Goal: Task Accomplishment & Management: Manage account settings

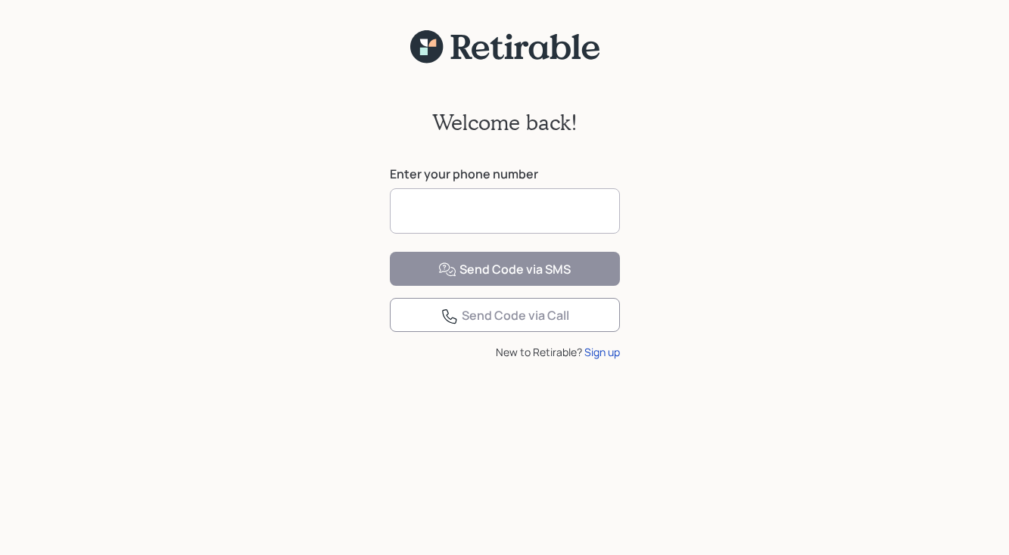
click at [419, 211] on input at bounding box center [505, 210] width 230 height 45
type input "**********"
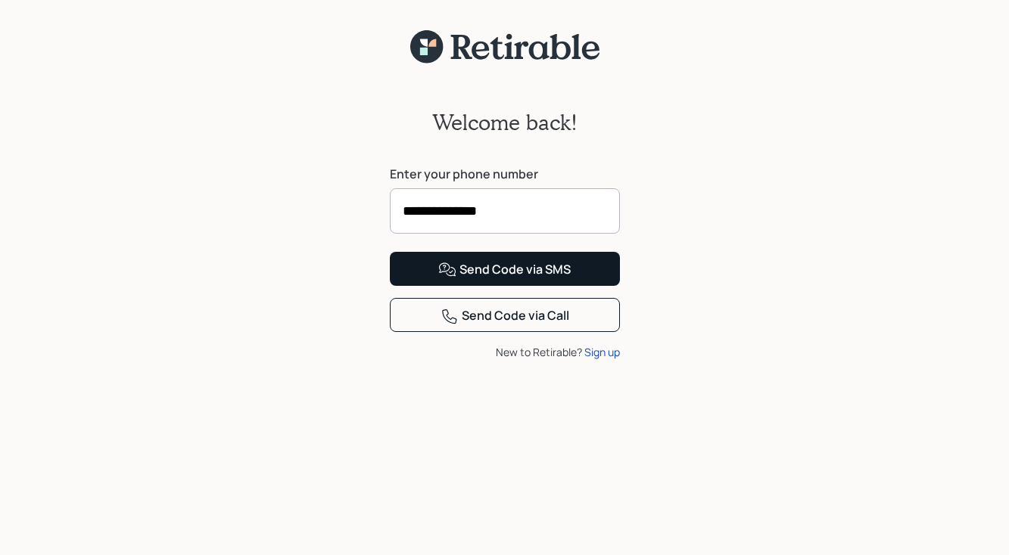
click at [493, 279] on div "Send Code via SMS" at bounding box center [504, 270] width 132 height 18
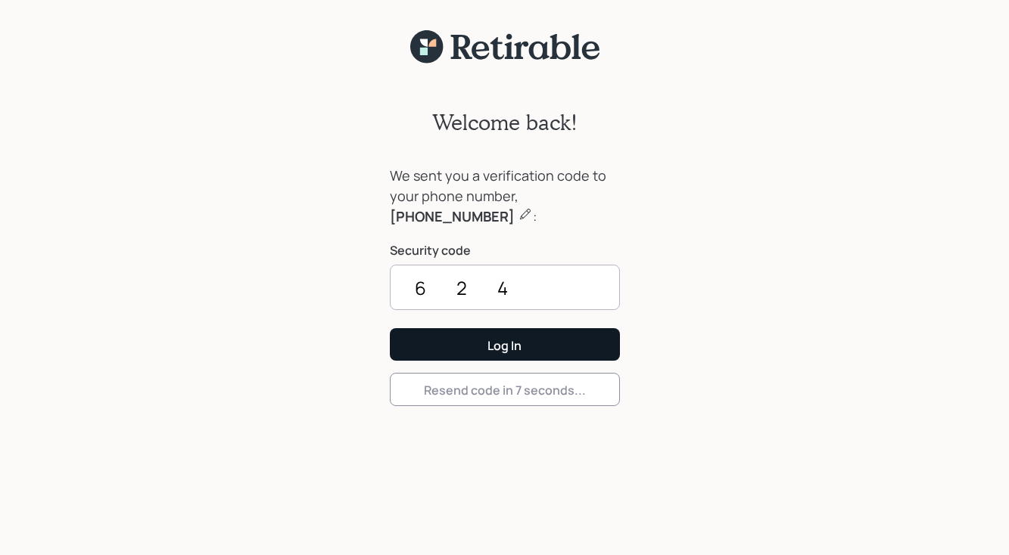
type input "6245"
click at [504, 344] on button "Log In" at bounding box center [505, 344] width 230 height 33
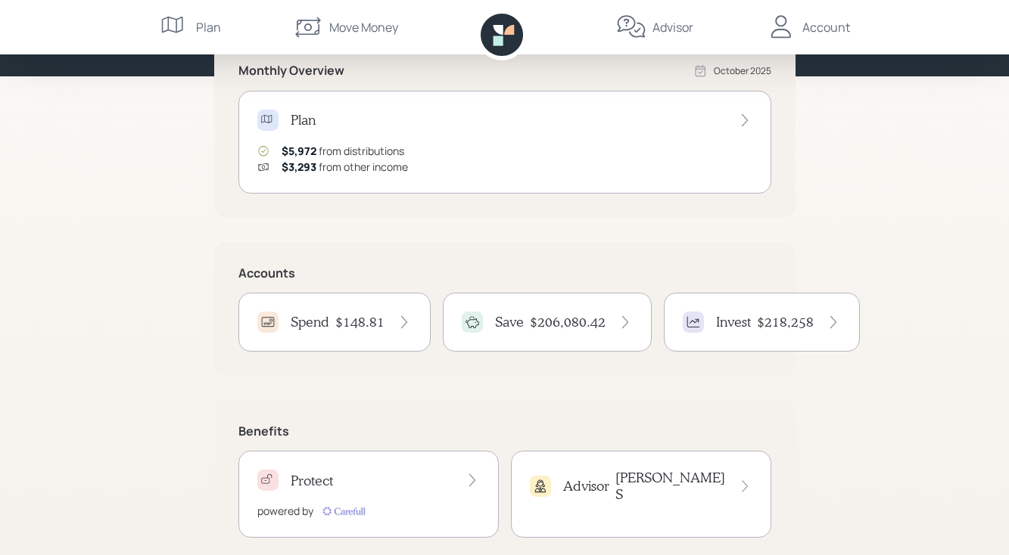
scroll to position [206, 0]
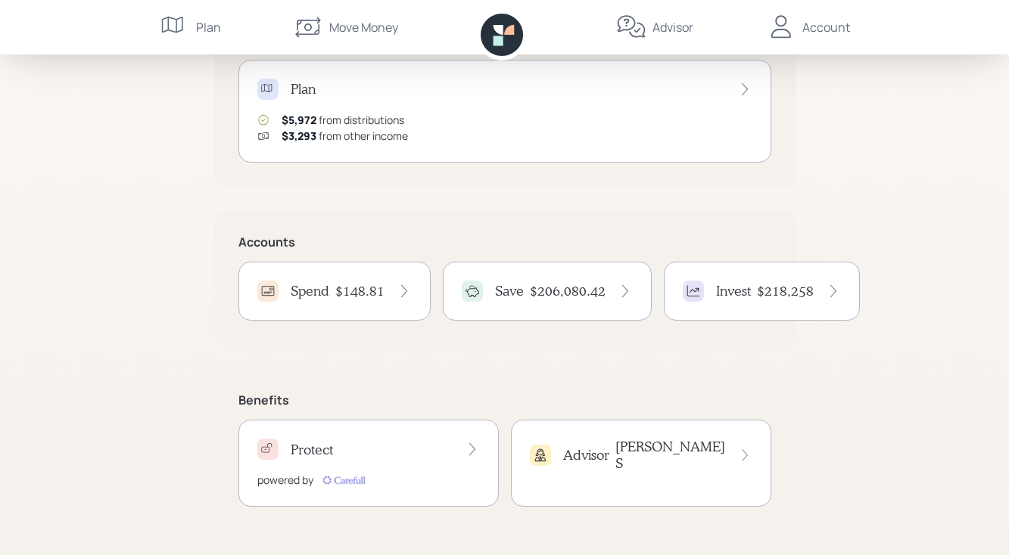
click at [555, 291] on h4 "$206,080.42" at bounding box center [568, 291] width 76 height 17
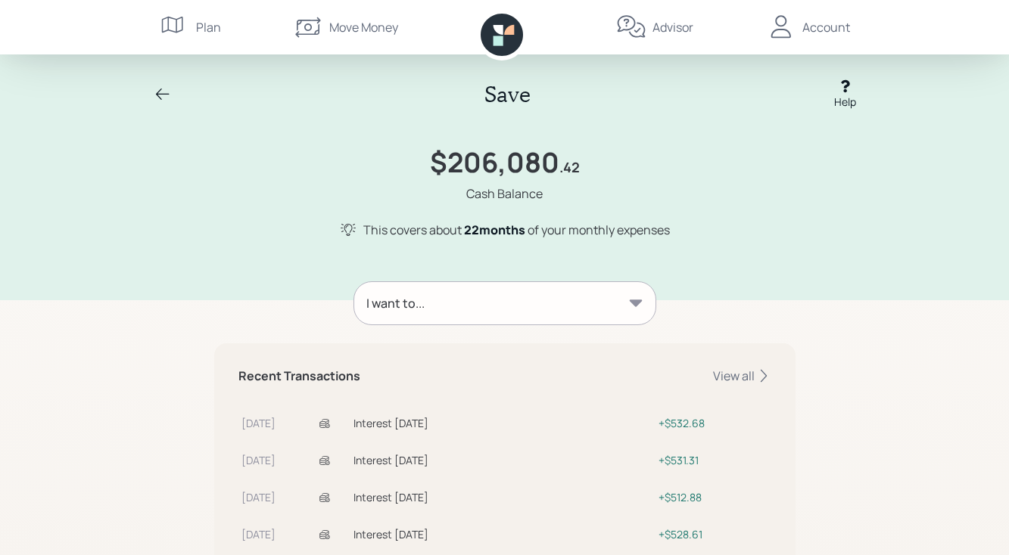
click at [814, 26] on div "Account" at bounding box center [826, 27] width 48 height 18
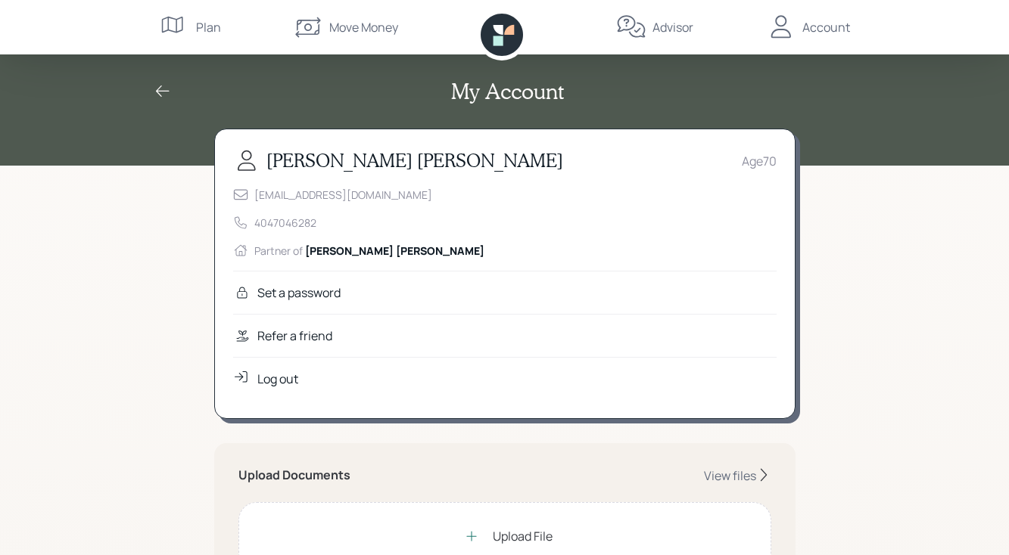
click at [162, 91] on icon at bounding box center [163, 91] width 14 height 11
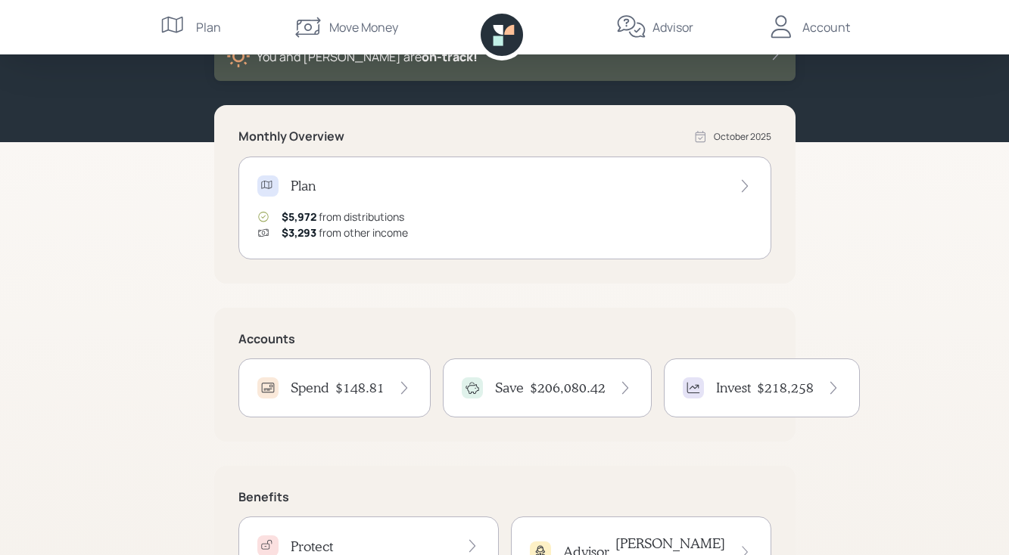
scroll to position [112, 0]
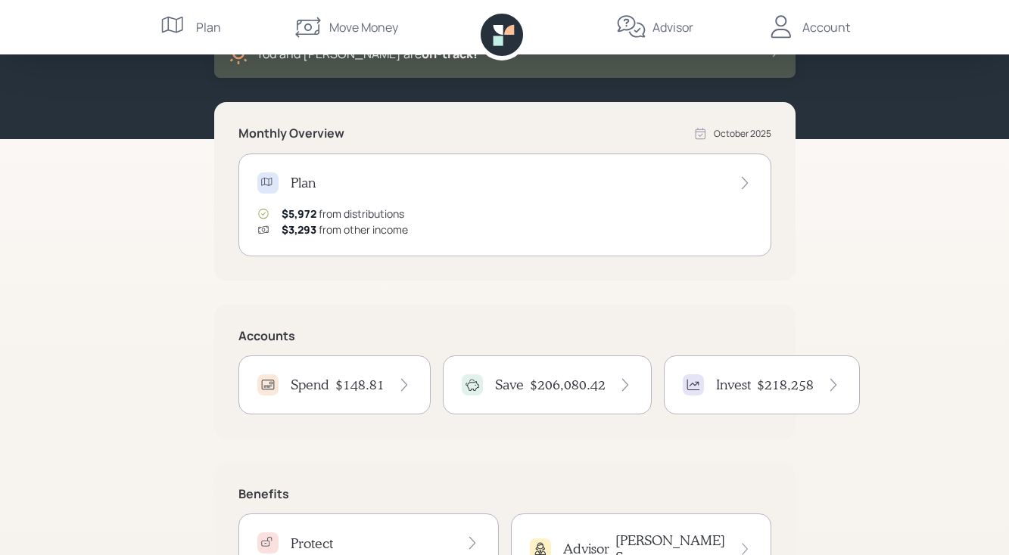
click at [717, 384] on h4 "Invest" at bounding box center [733, 385] width 35 height 17
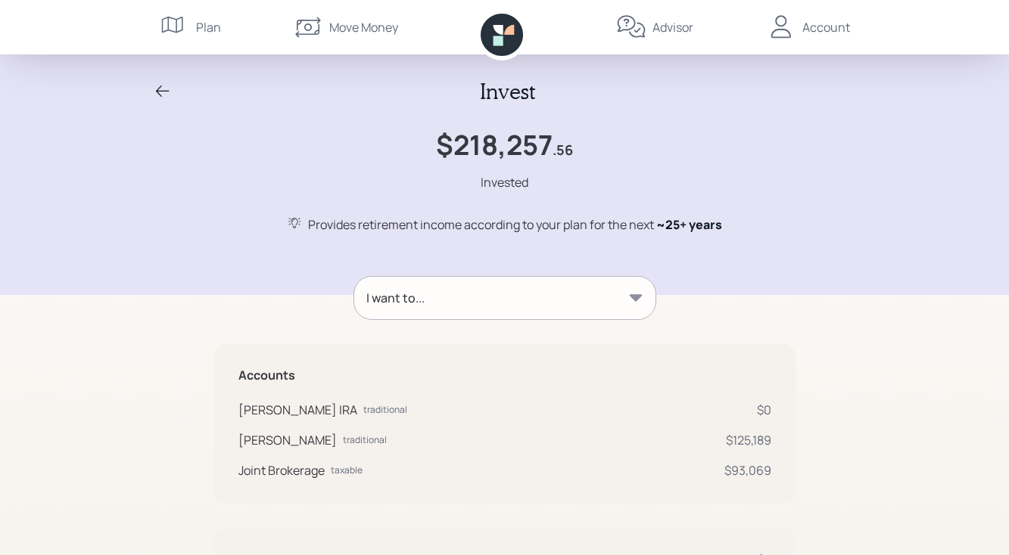
click at [157, 92] on icon at bounding box center [163, 91] width 14 height 11
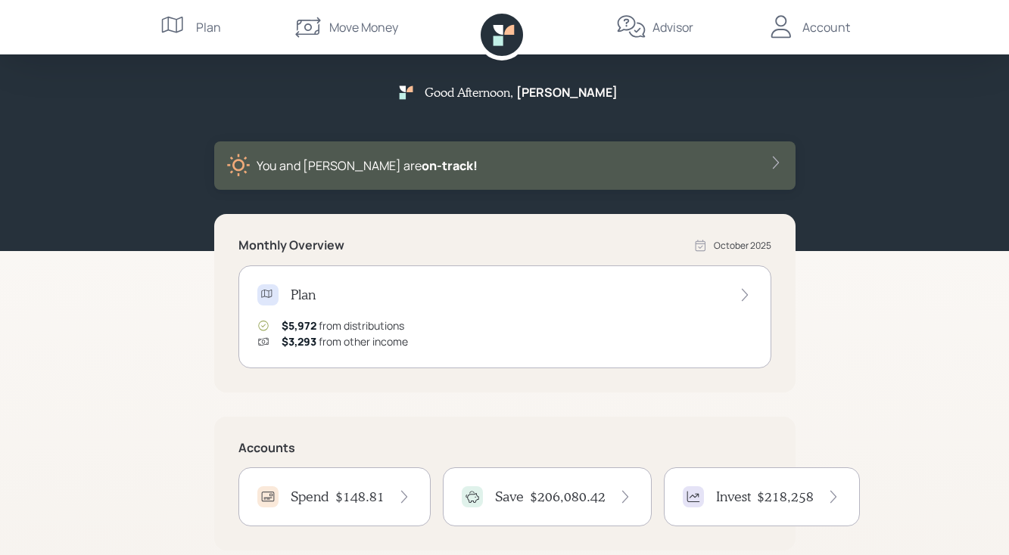
click at [745, 292] on icon at bounding box center [744, 295] width 15 height 15
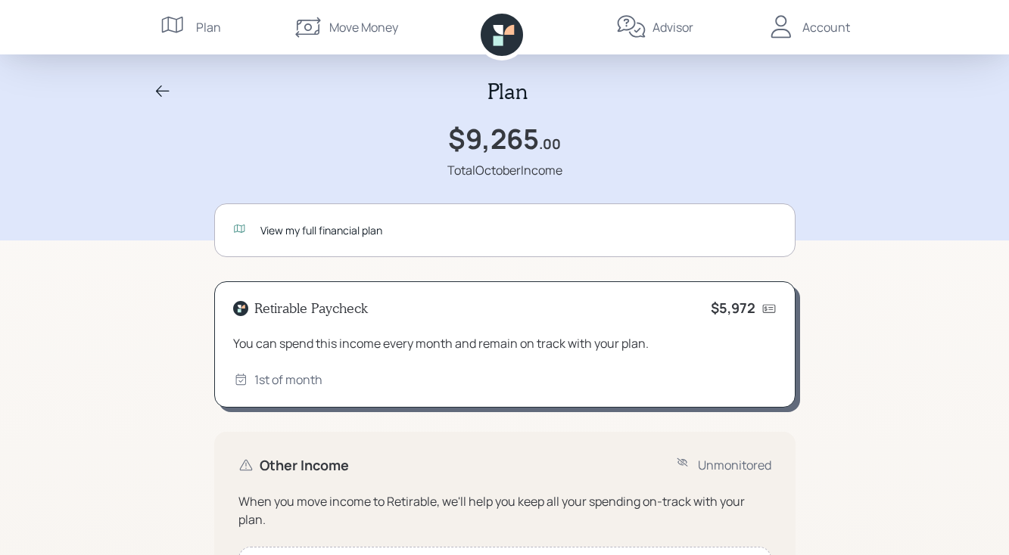
click at [160, 88] on icon at bounding box center [163, 91] width 18 height 18
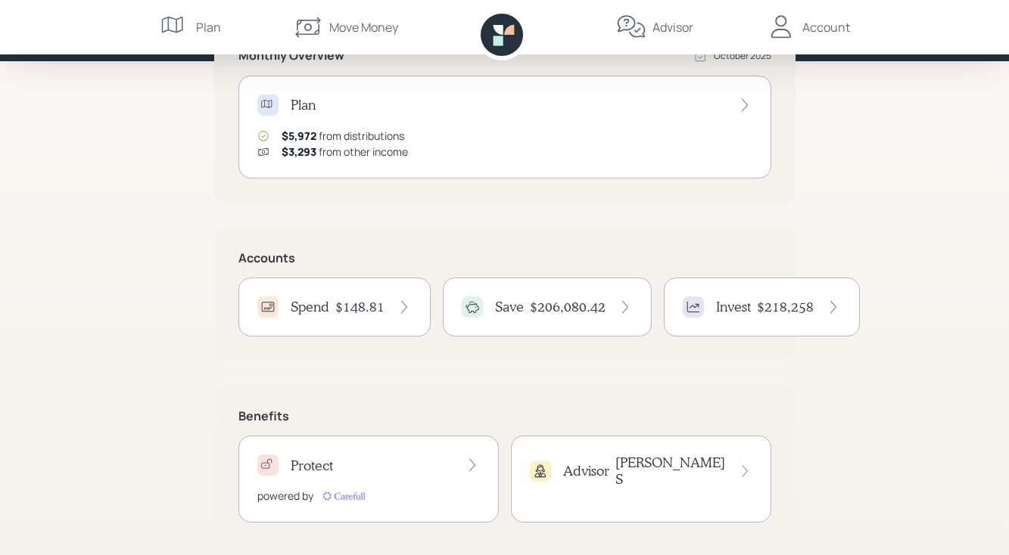
scroll to position [206, 0]
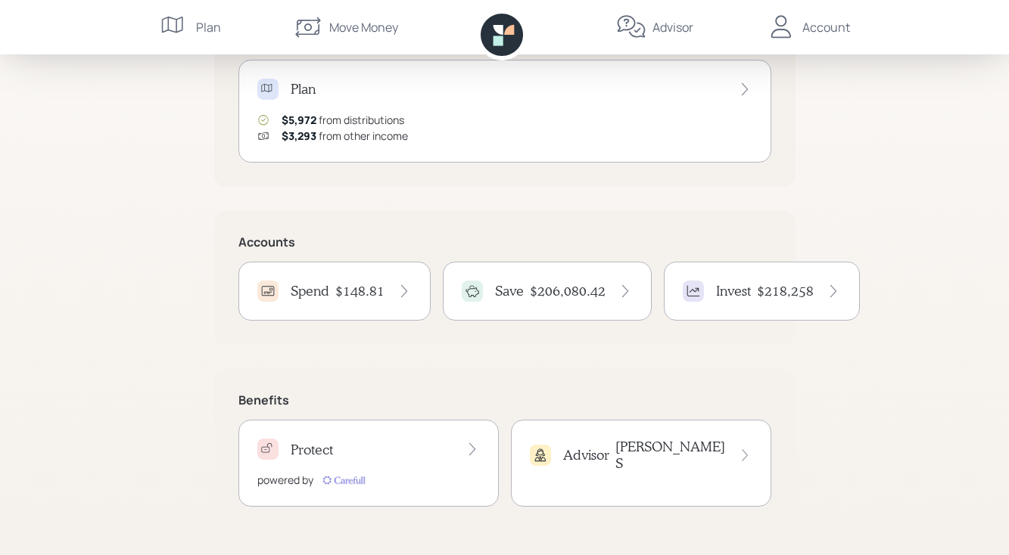
click at [295, 135] on span "$3,293" at bounding box center [299, 136] width 35 height 14
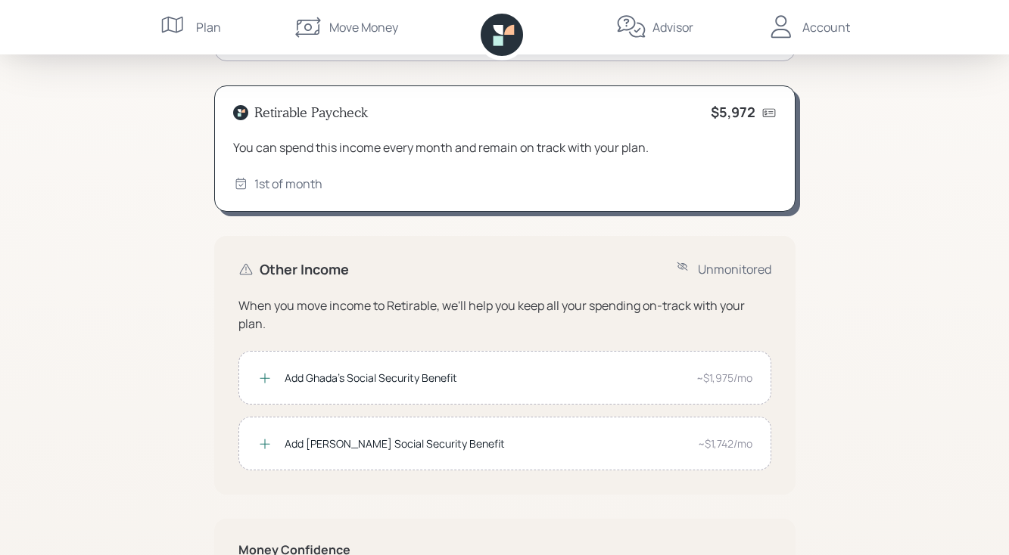
scroll to position [207, 0]
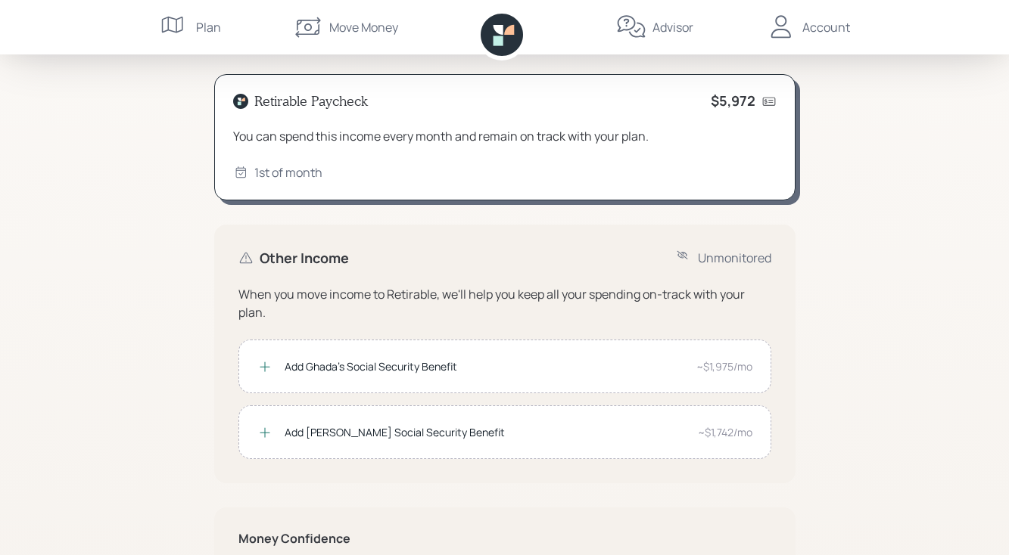
click at [266, 368] on icon at bounding box center [264, 366] width 15 height 15
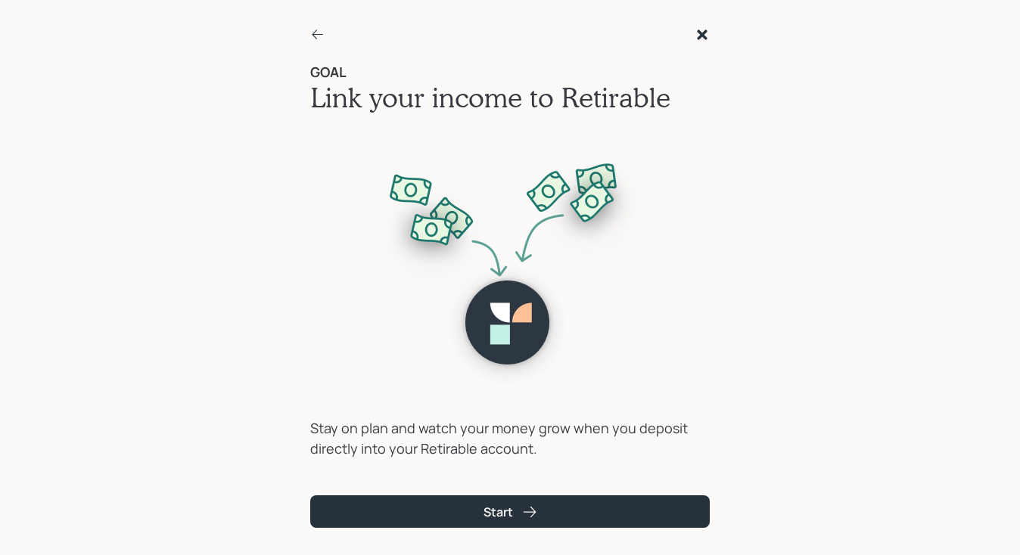
click at [319, 32] on icon at bounding box center [317, 34] width 15 height 15
click at [699, 30] on icon at bounding box center [702, 34] width 15 height 15
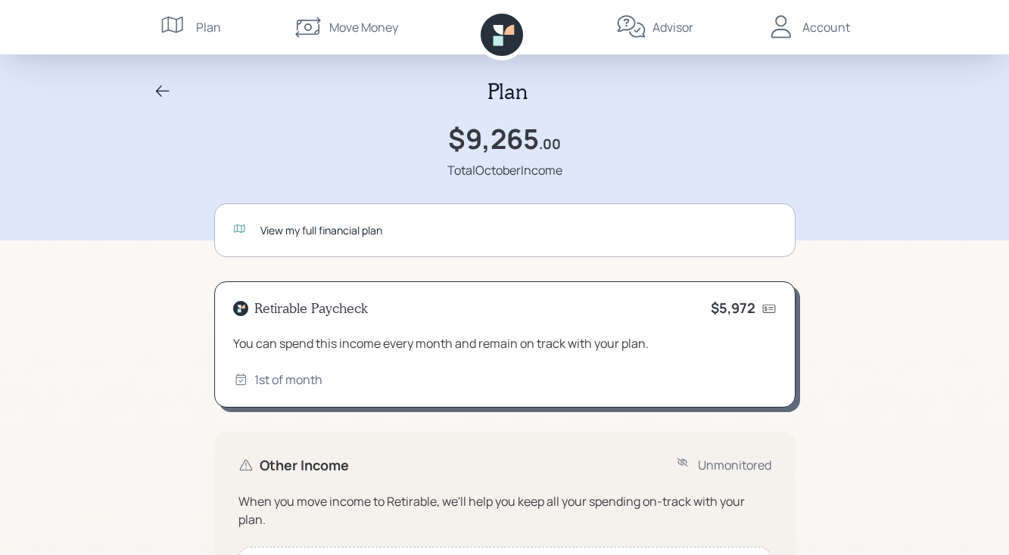
click at [155, 89] on icon at bounding box center [163, 91] width 18 height 18
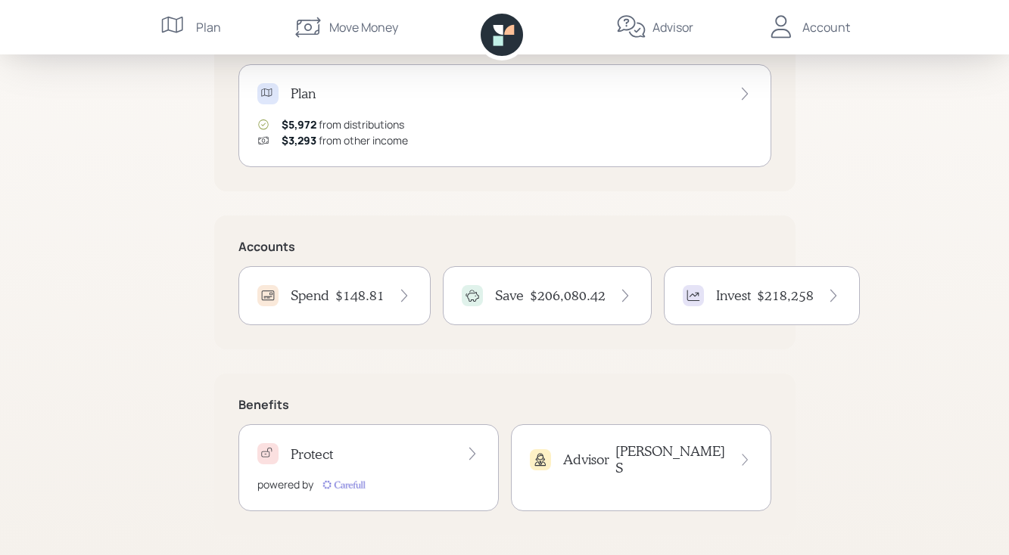
scroll to position [206, 0]
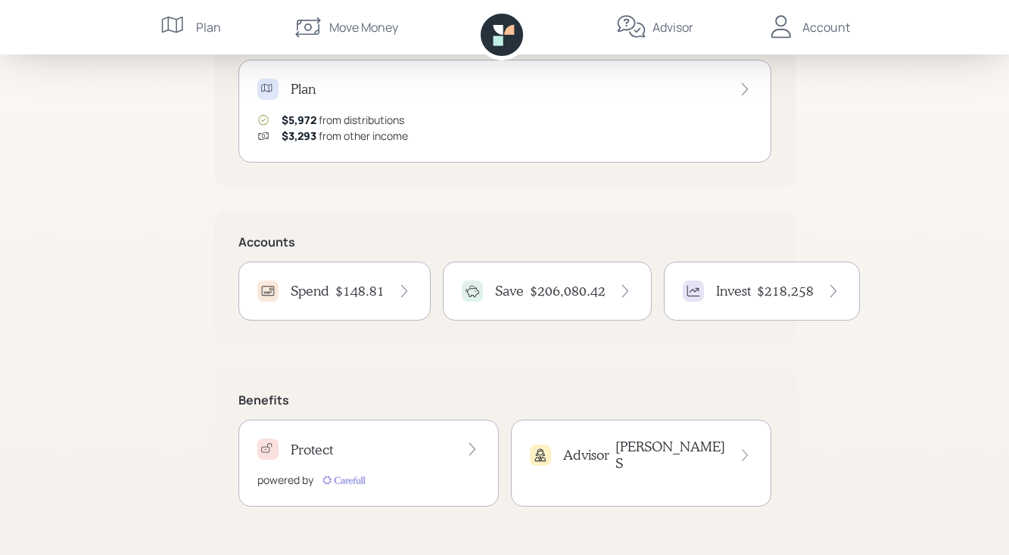
click at [692, 287] on icon at bounding box center [693, 291] width 15 height 15
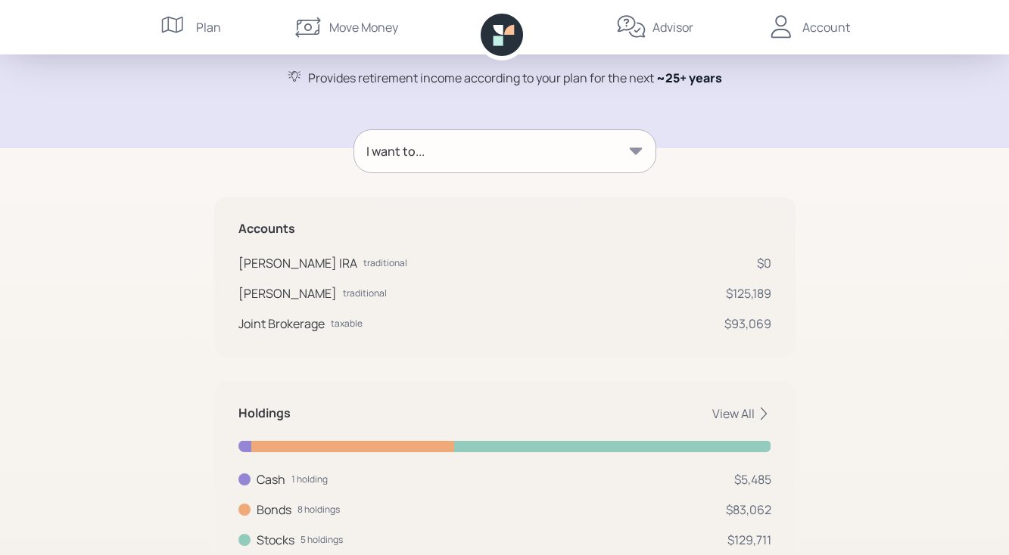
scroll to position [207, 0]
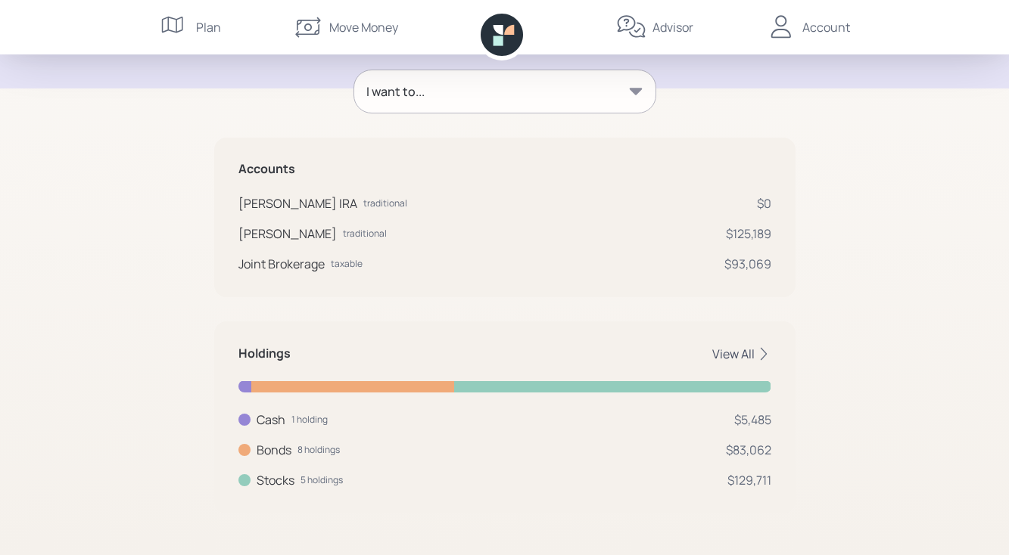
click at [764, 352] on icon at bounding box center [763, 354] width 15 height 15
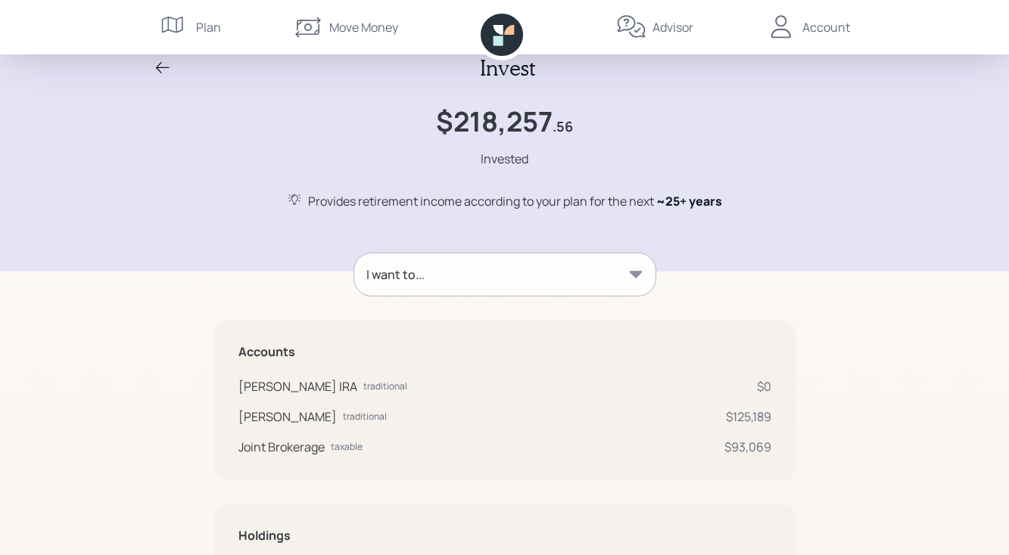
scroll to position [0, 0]
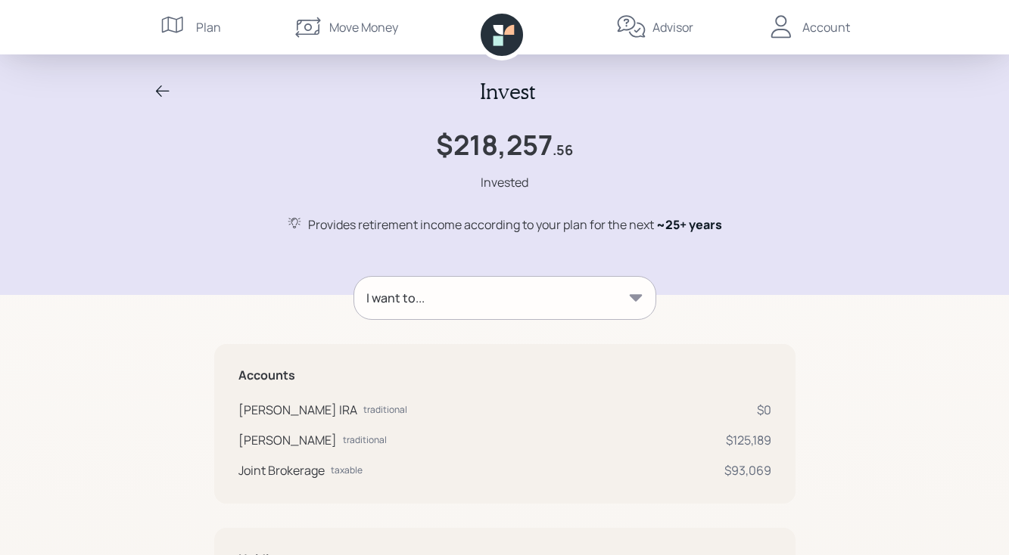
click at [158, 87] on icon at bounding box center [163, 91] width 18 height 18
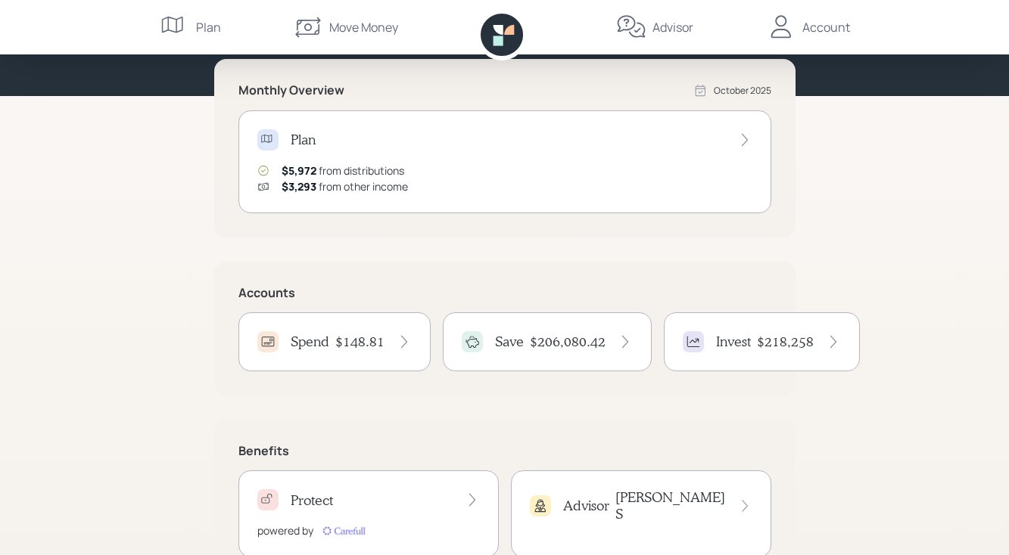
scroll to position [206, 0]
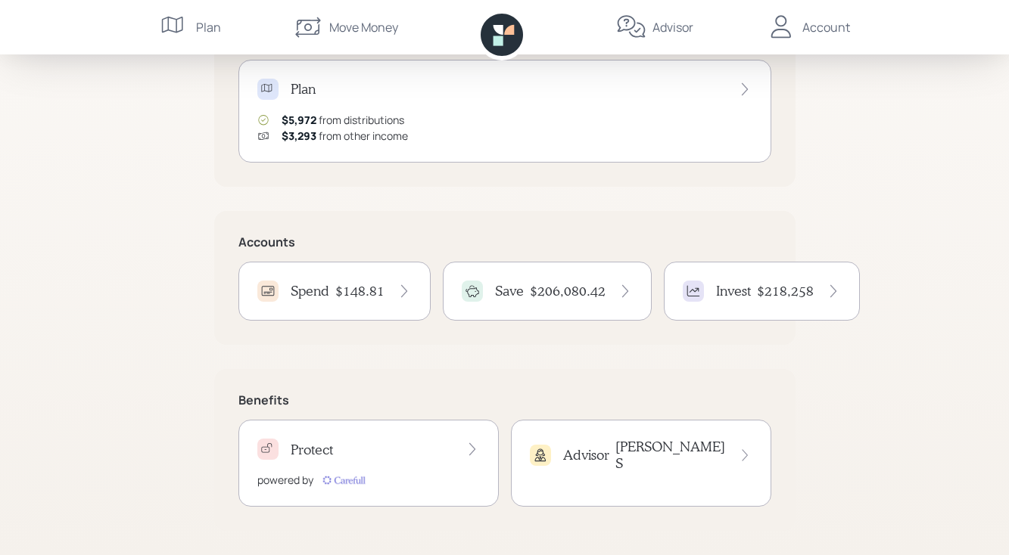
click at [765, 296] on h4 "$218,258" at bounding box center [785, 291] width 57 height 17
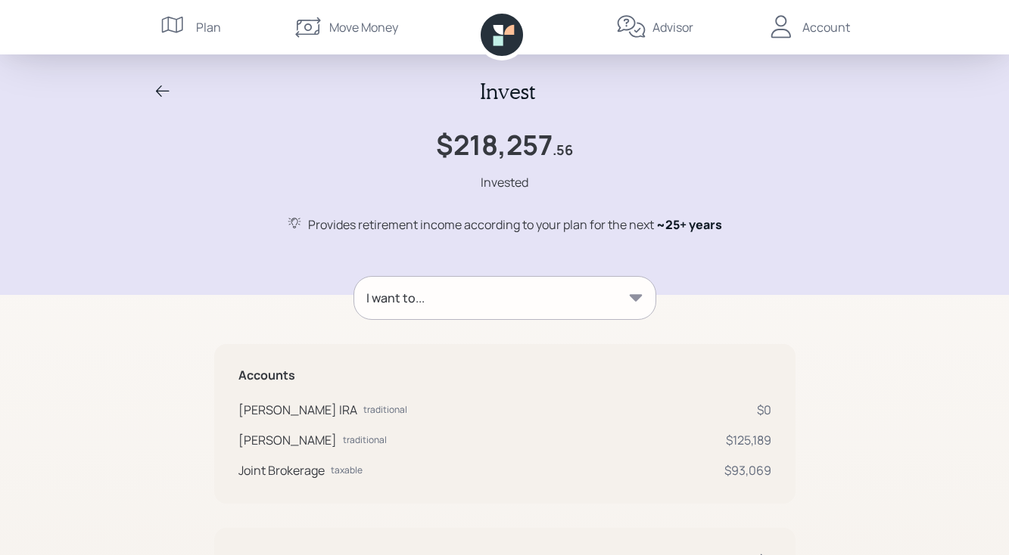
click at [159, 88] on icon at bounding box center [163, 91] width 14 height 11
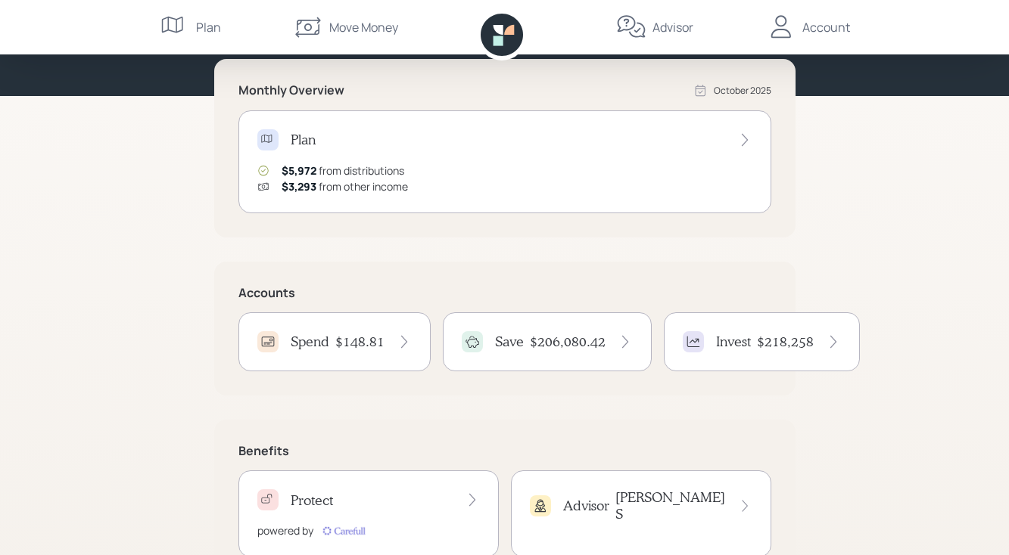
scroll to position [152, 0]
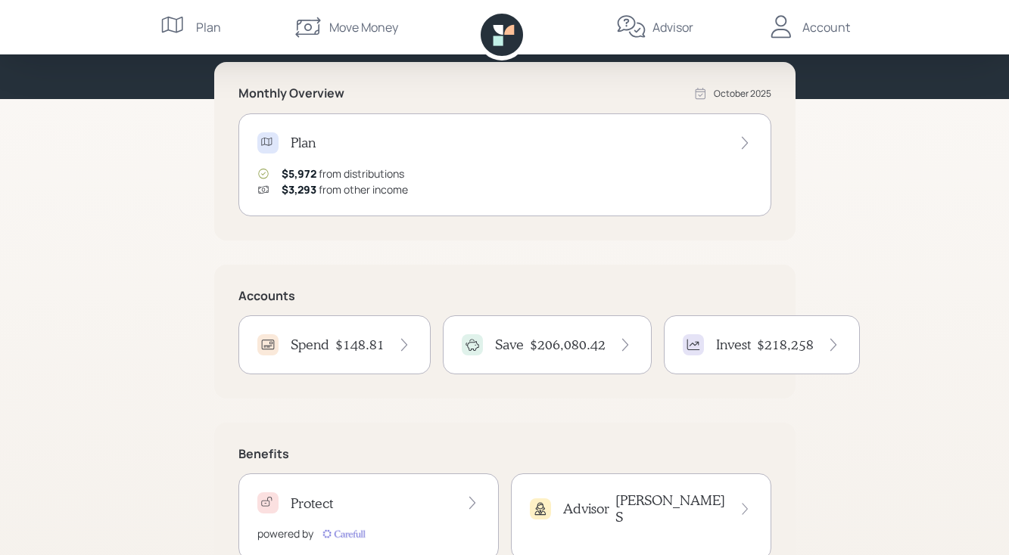
click at [783, 339] on h4 "$218,258" at bounding box center [785, 345] width 57 height 17
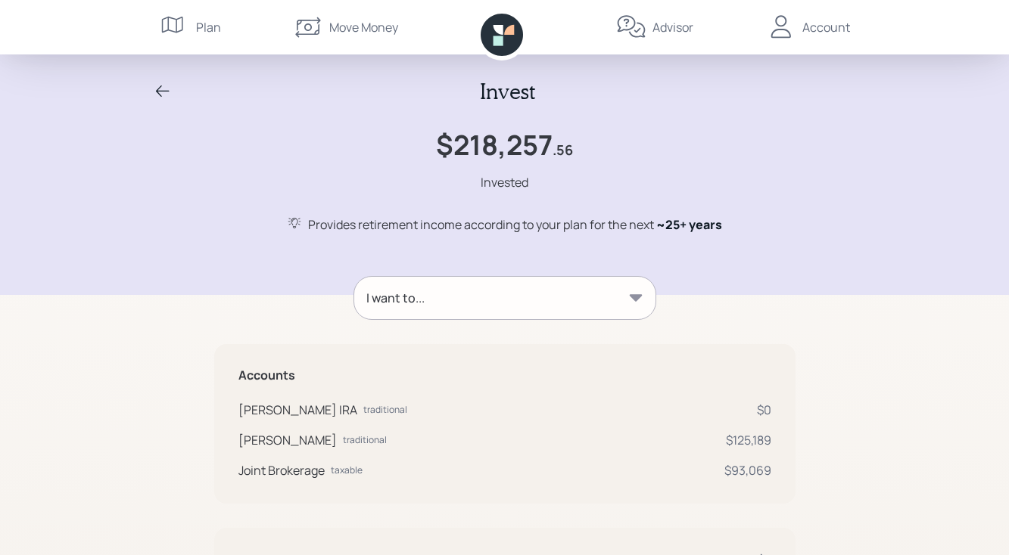
click at [163, 93] on icon at bounding box center [163, 91] width 18 height 18
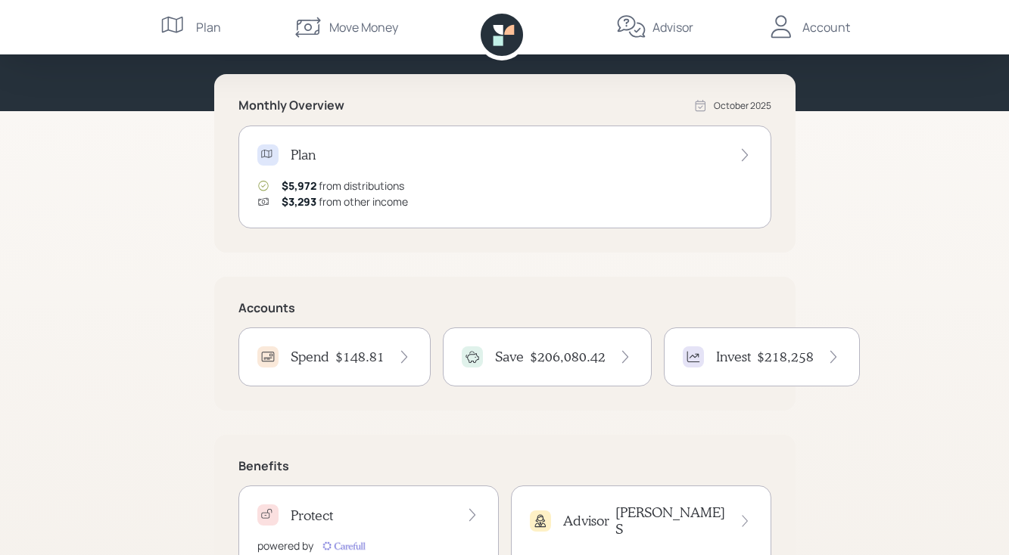
scroll to position [114, 0]
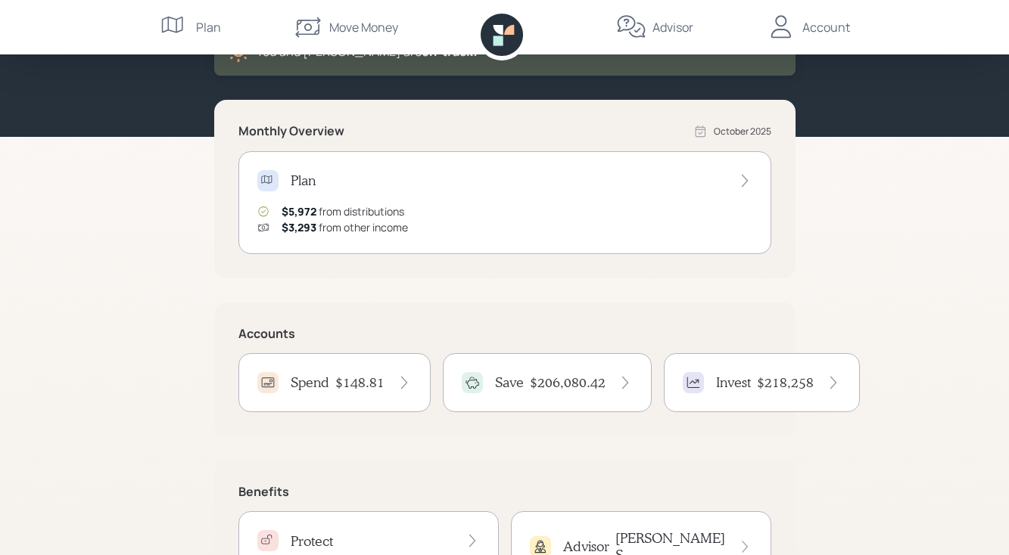
click at [747, 181] on icon at bounding box center [744, 180] width 15 height 15
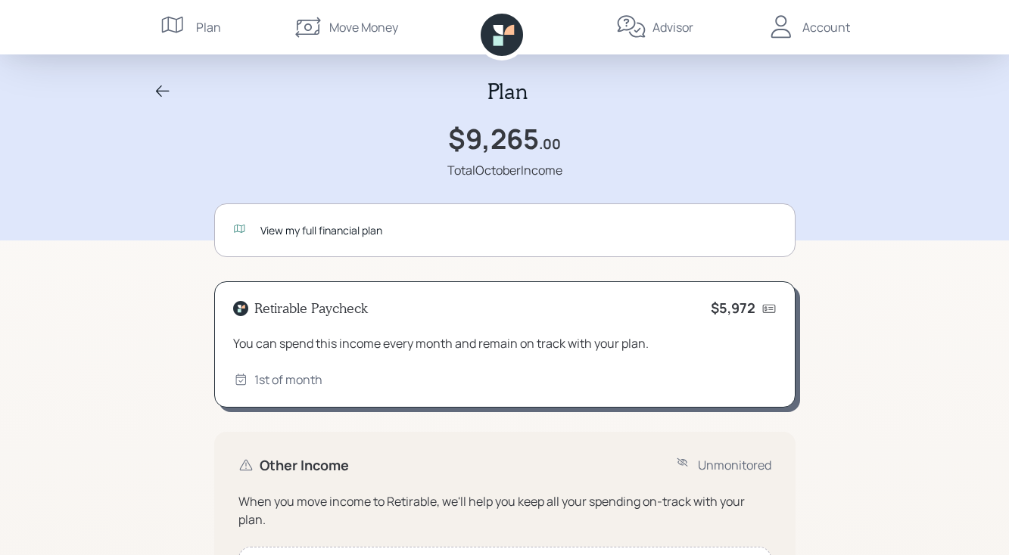
click at [162, 88] on icon at bounding box center [163, 91] width 18 height 18
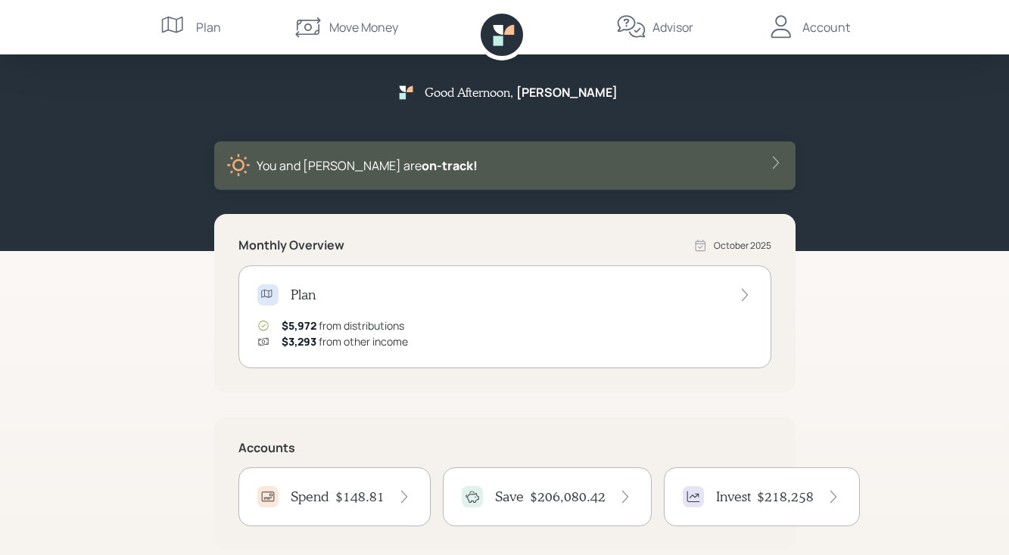
click at [829, 493] on icon at bounding box center [833, 497] width 15 height 15
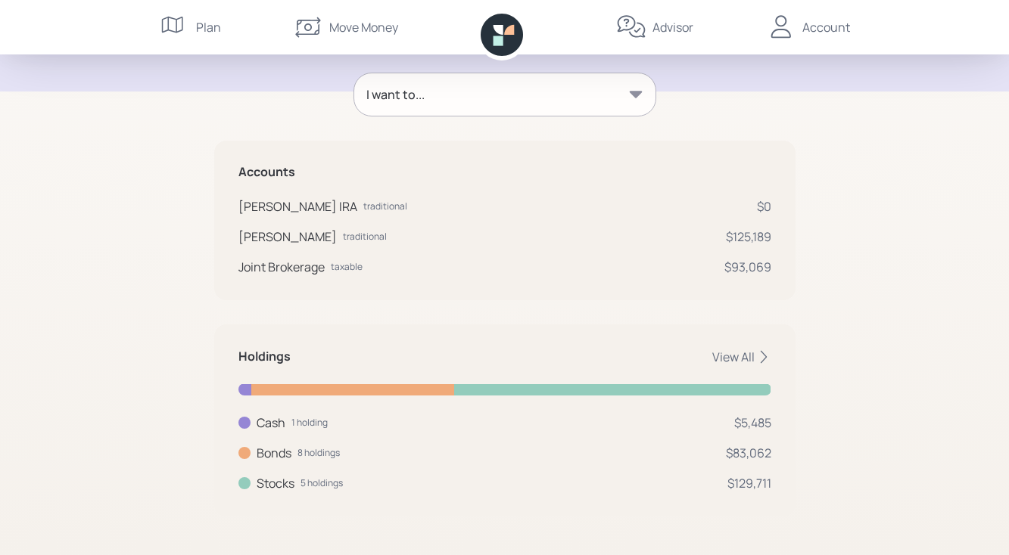
scroll to position [188, 0]
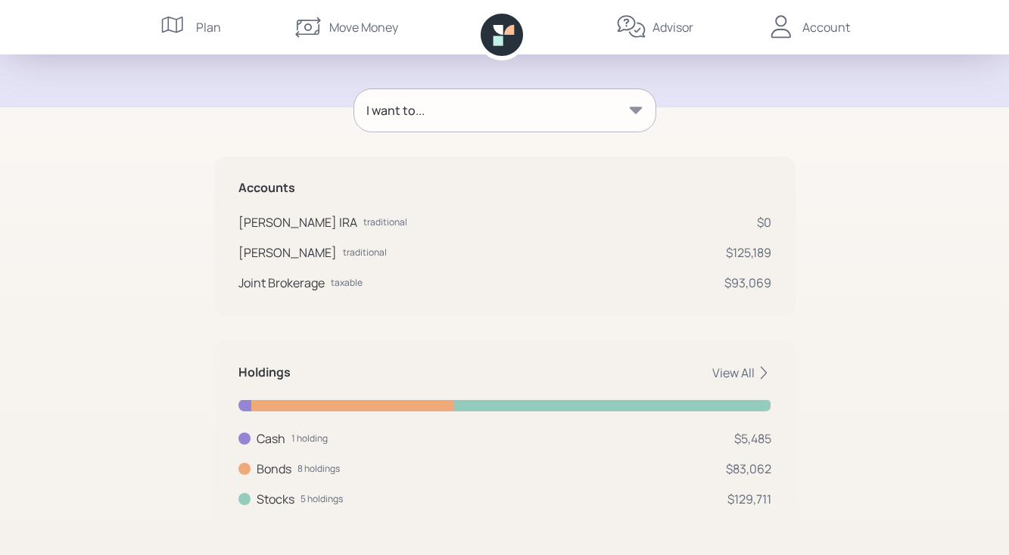
click at [763, 253] on div "$125,189" at bounding box center [748, 253] width 45 height 18
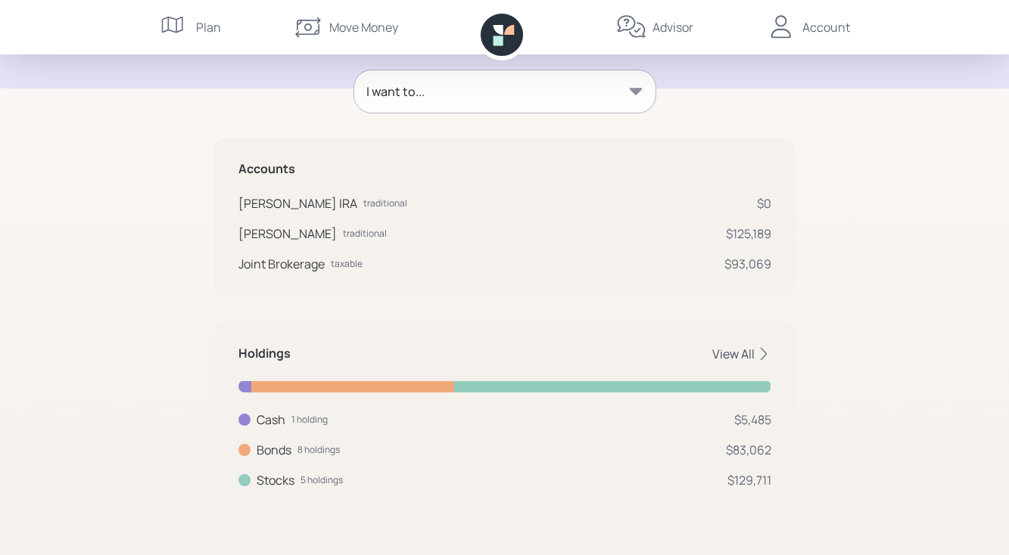
click at [762, 347] on icon at bounding box center [763, 354] width 15 height 15
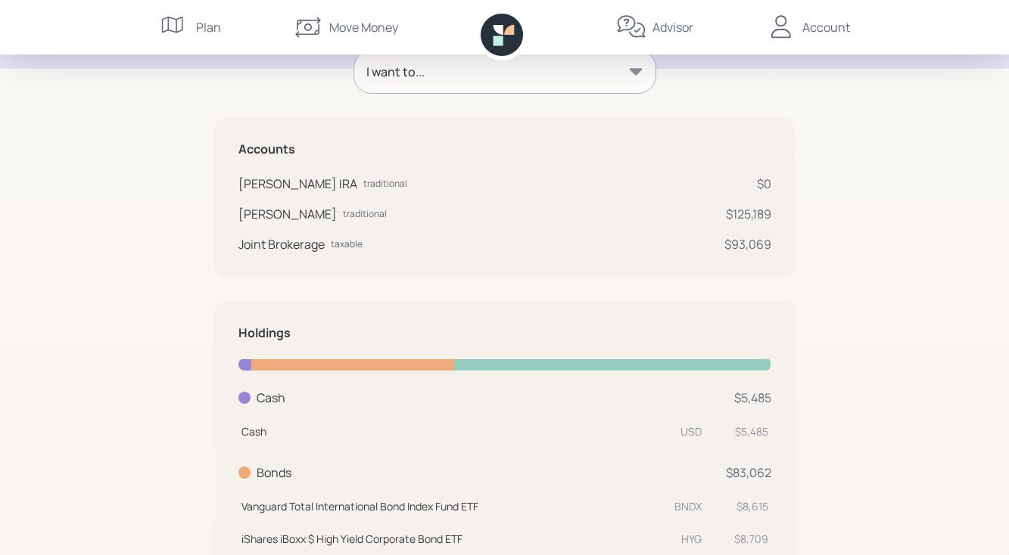
scroll to position [0, 0]
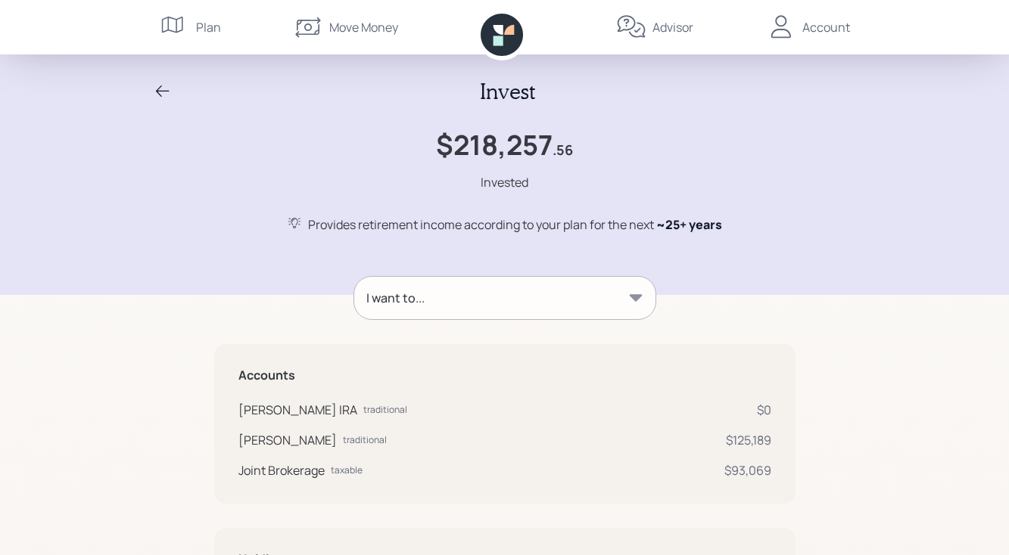
click at [638, 294] on icon at bounding box center [635, 297] width 13 height 7
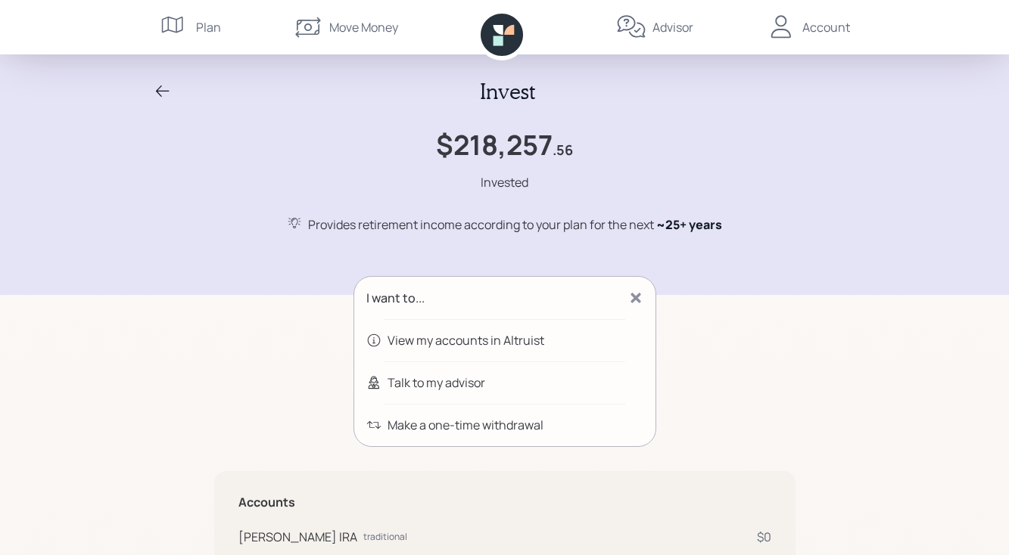
click at [518, 338] on div "View my accounts in Altruist" at bounding box center [465, 340] width 157 height 18
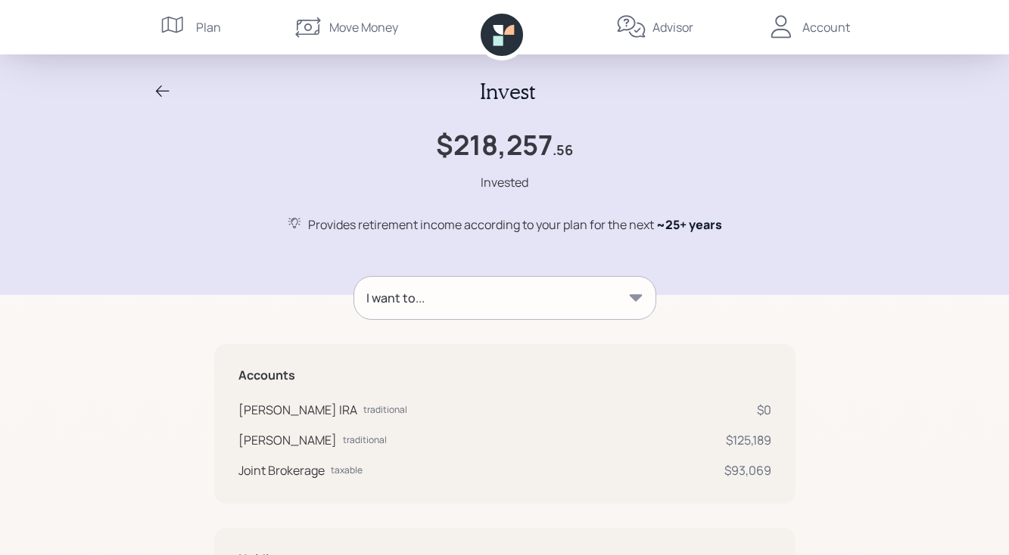
click at [814, 26] on div "Account" at bounding box center [826, 27] width 48 height 18
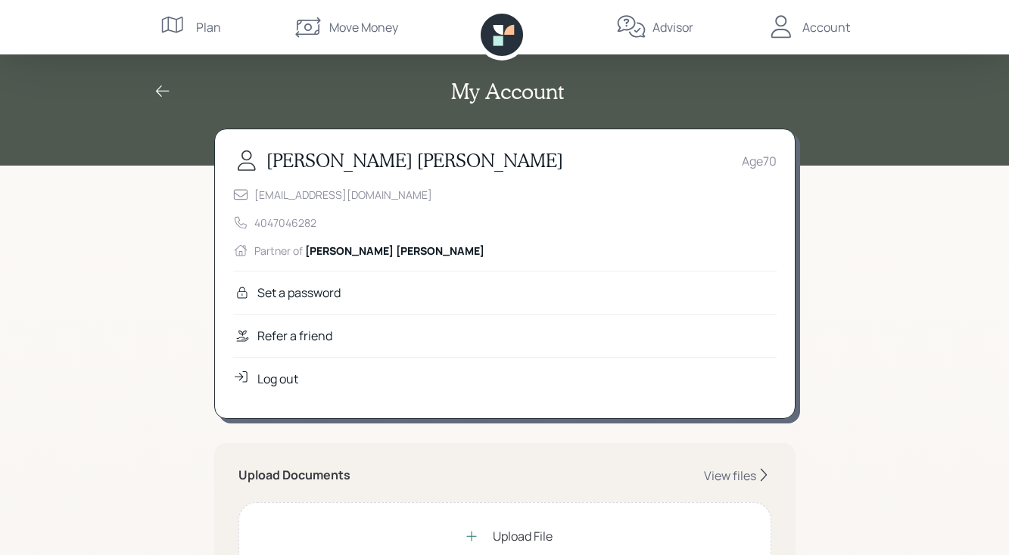
click at [271, 378] on div "Log out" at bounding box center [277, 379] width 41 height 18
